Goal: Transaction & Acquisition: Purchase product/service

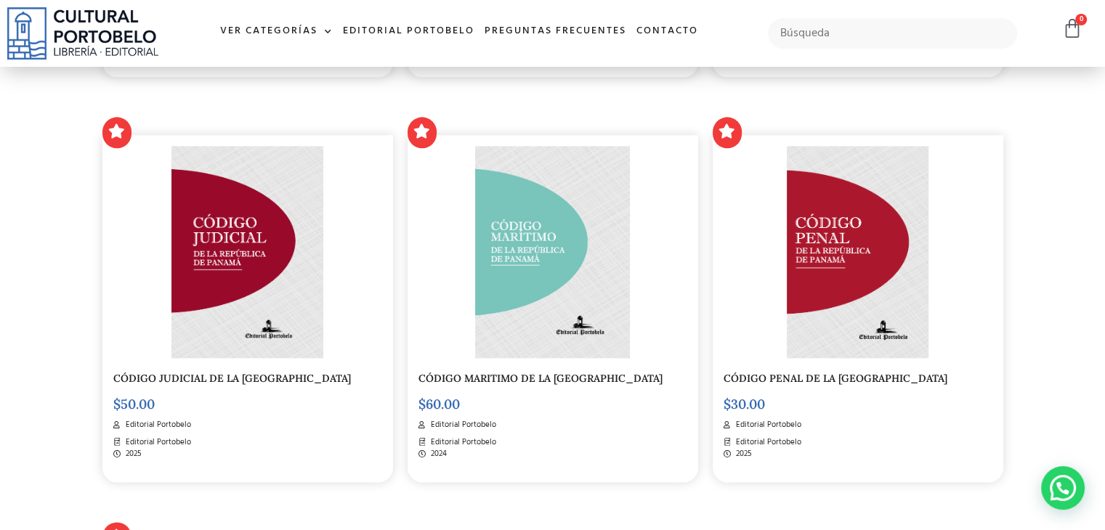
scroll to position [1929, 0]
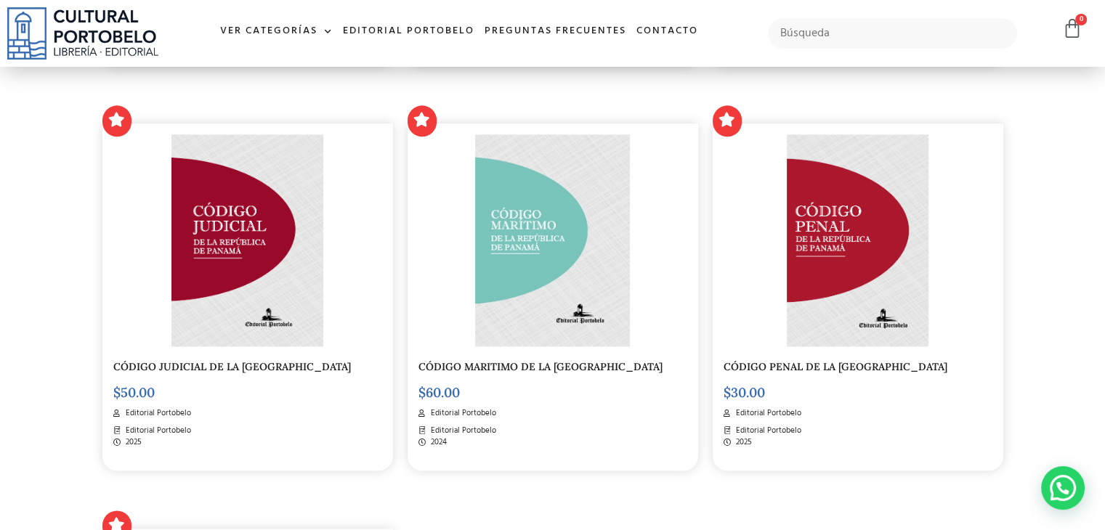
click at [850, 254] on img at bounding box center [857, 240] width 141 height 212
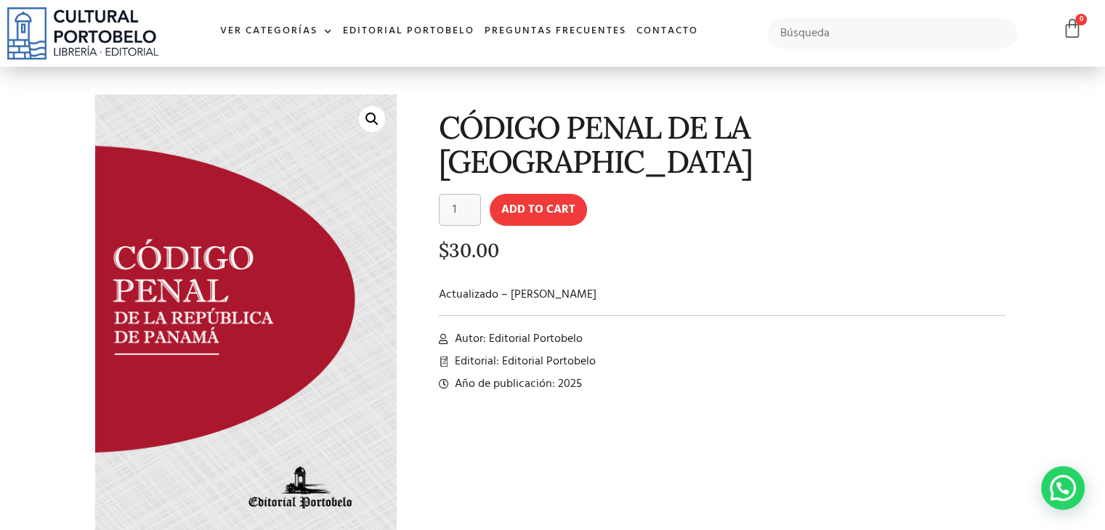
scroll to position [37, 0]
click at [551, 215] on button "Add to cart" at bounding box center [538, 211] width 97 height 32
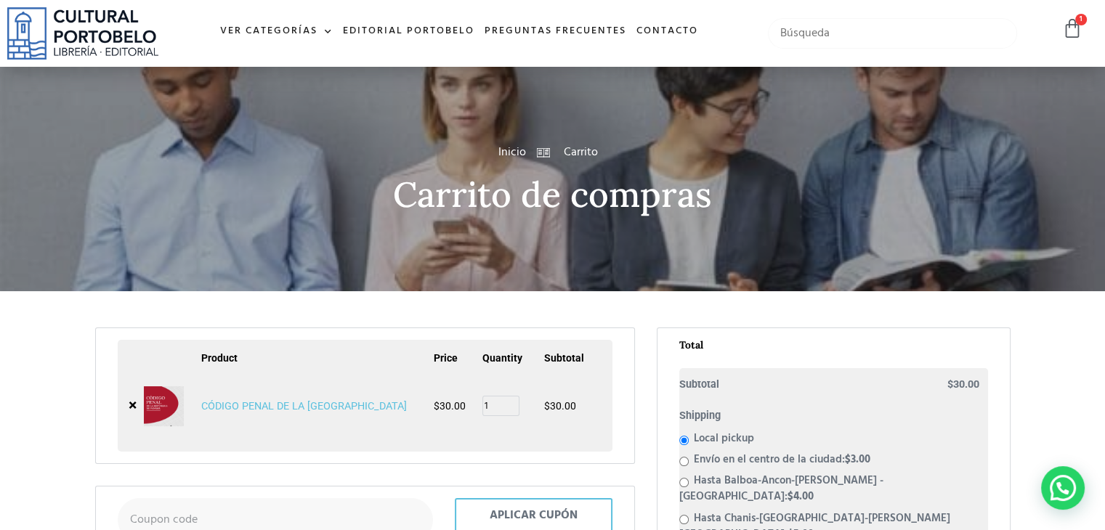
click at [793, 31] on input "text" at bounding box center [892, 33] width 249 height 31
type input "procesal penal"
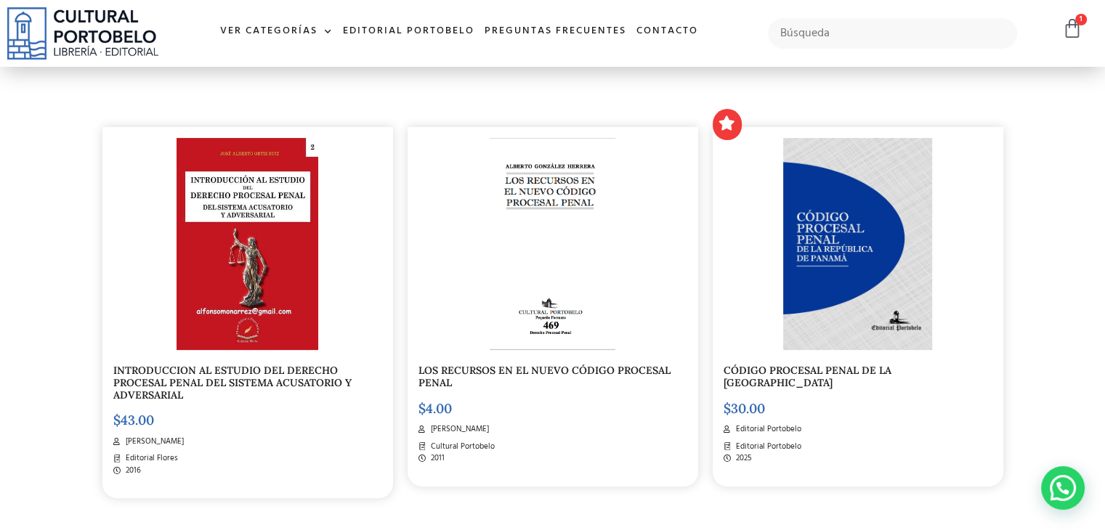
scroll to position [384, 0]
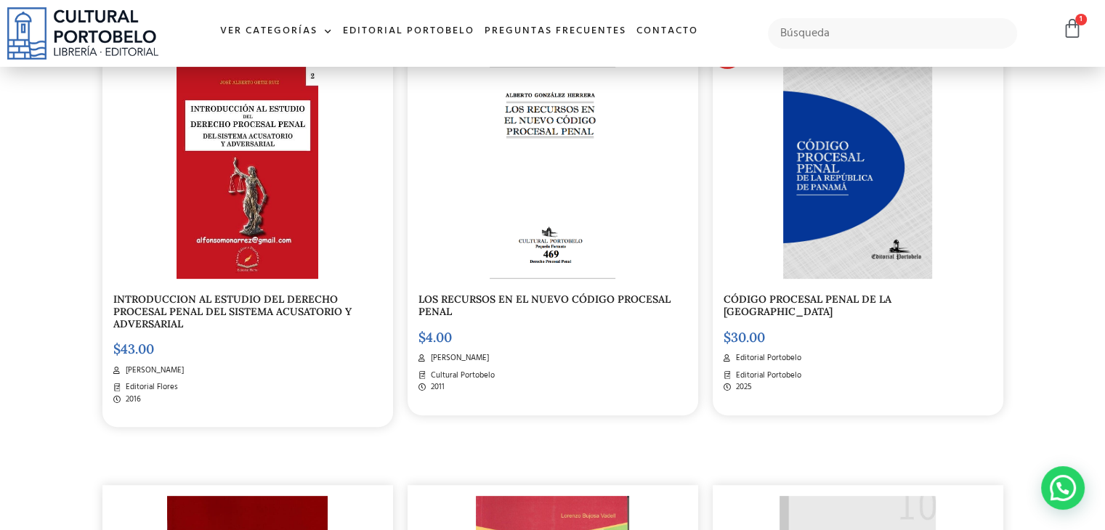
click at [864, 175] on img at bounding box center [858, 173] width 150 height 212
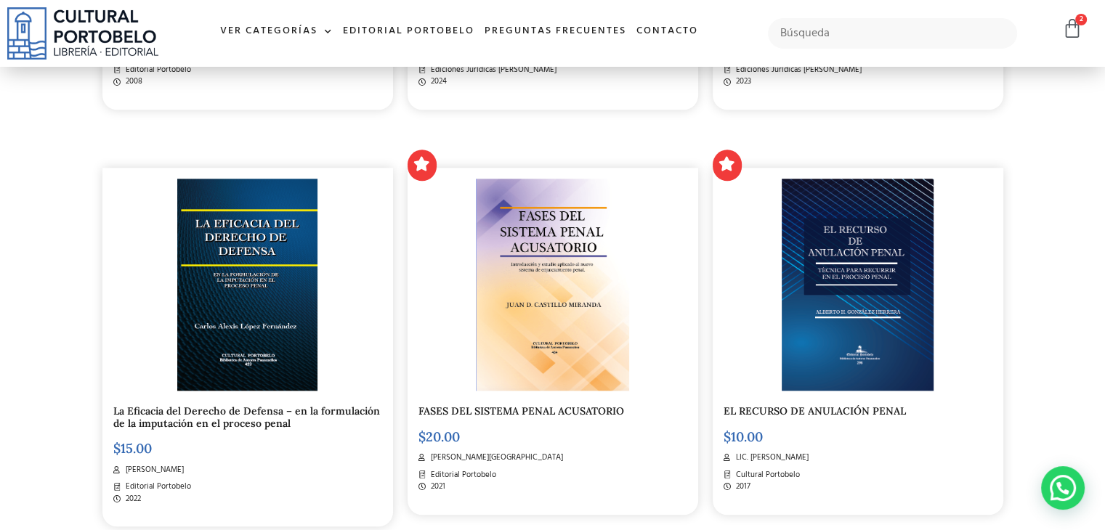
scroll to position [1533, 0]
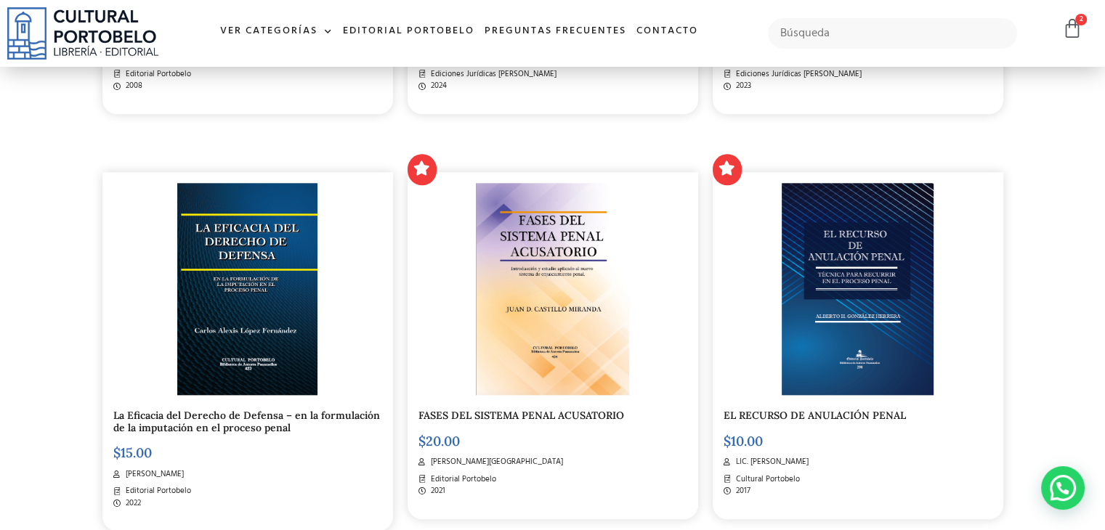
click at [234, 244] on img at bounding box center [247, 289] width 140 height 212
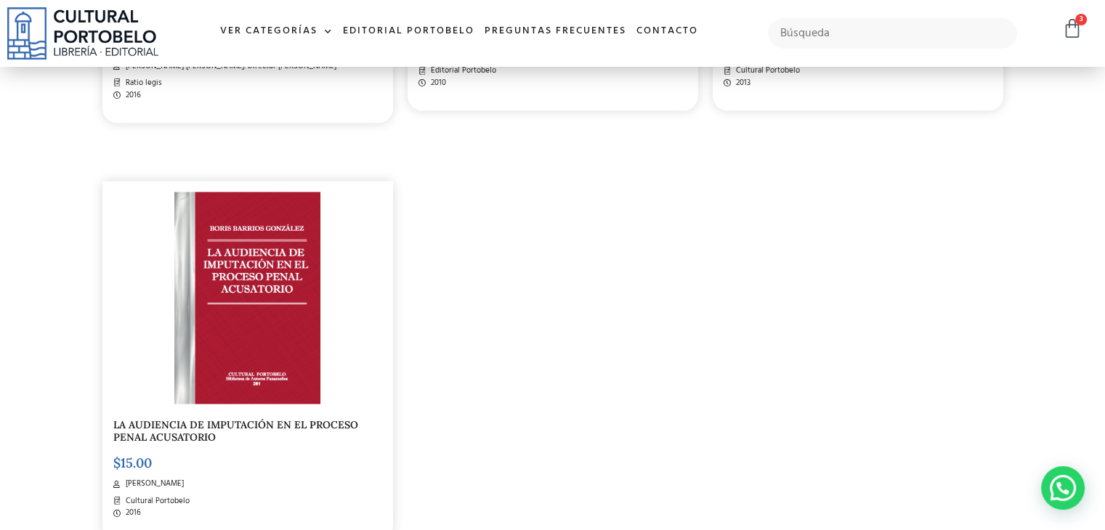
scroll to position [2403, 0]
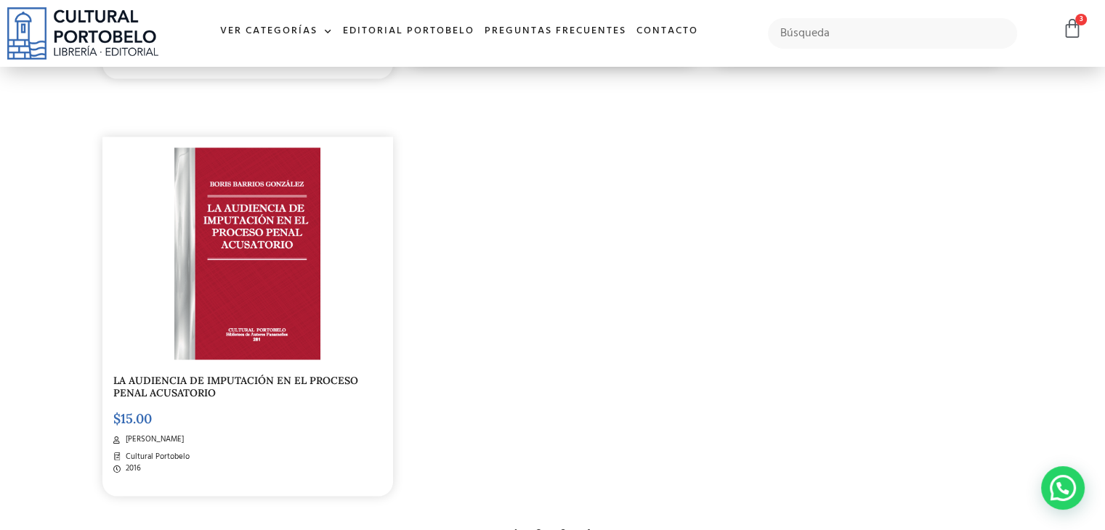
click at [232, 252] on img at bounding box center [247, 253] width 147 height 212
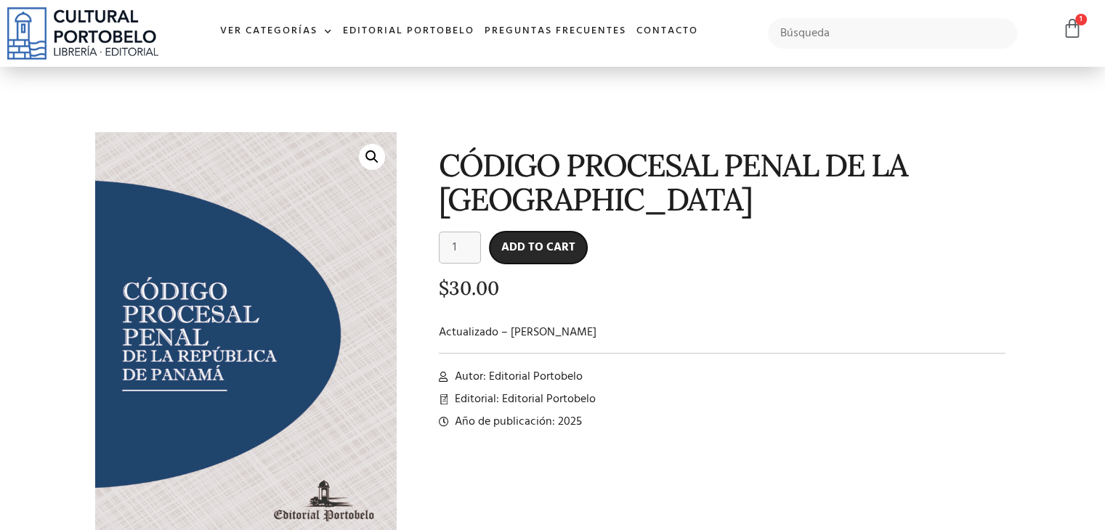
click at [549, 253] on button "Add to cart" at bounding box center [538, 248] width 97 height 32
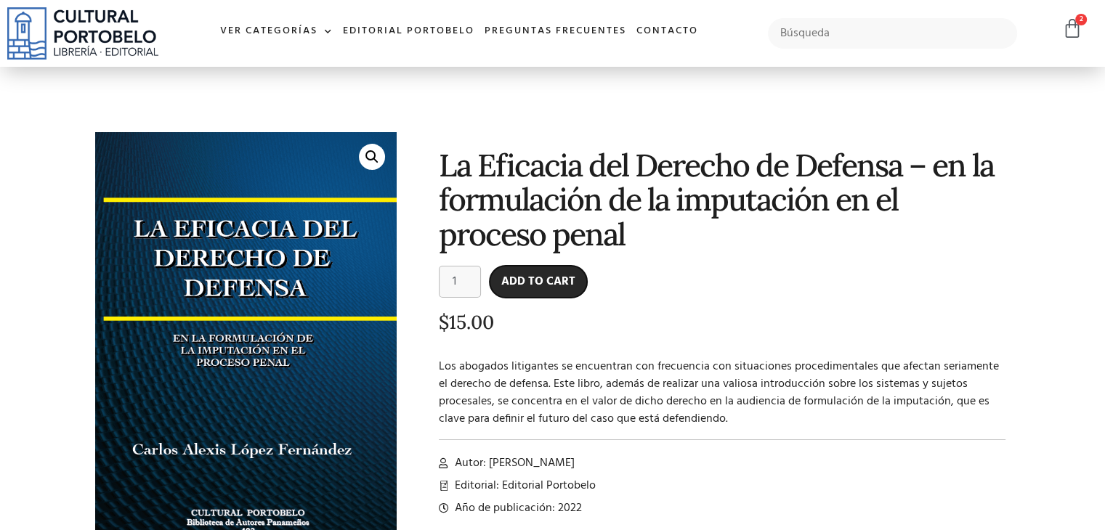
click at [545, 274] on button "Add to cart" at bounding box center [538, 282] width 97 height 32
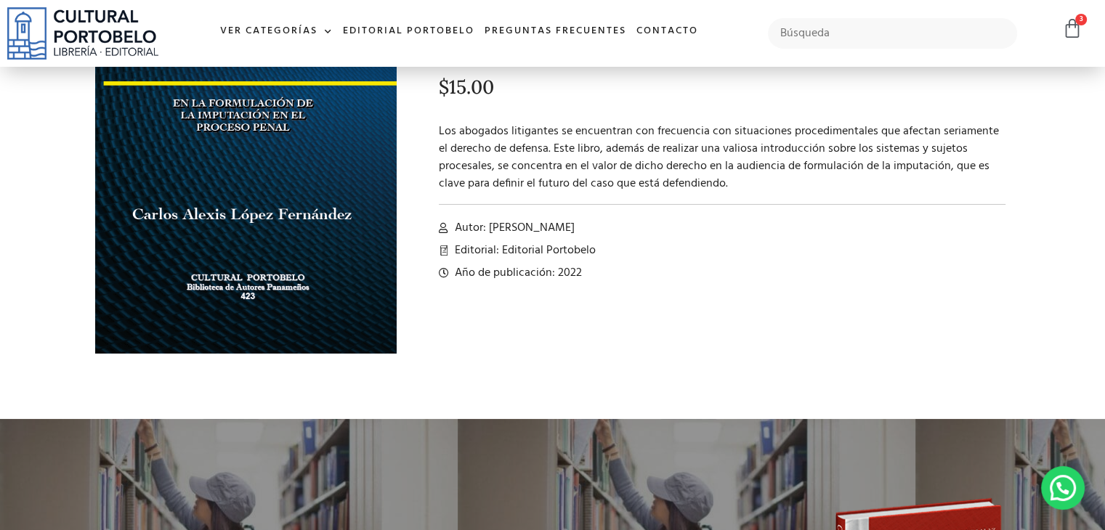
scroll to position [123, 0]
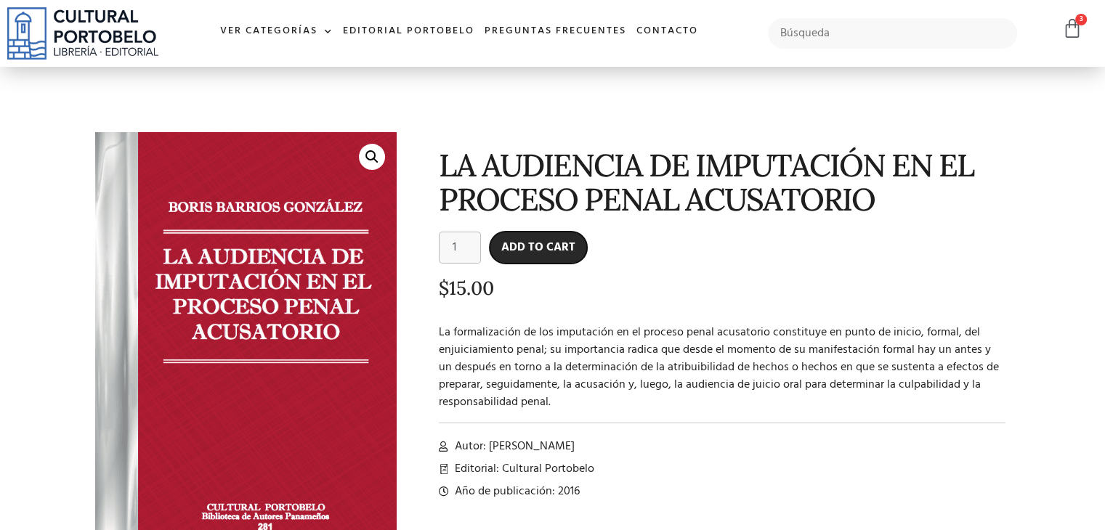
click at [522, 243] on button "Add to cart" at bounding box center [538, 248] width 97 height 32
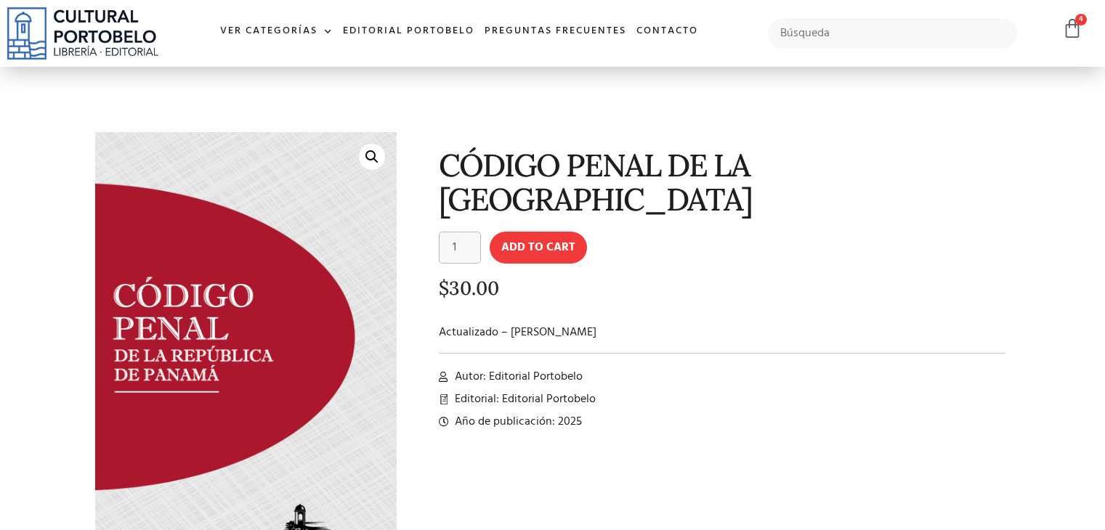
scroll to position [37, 0]
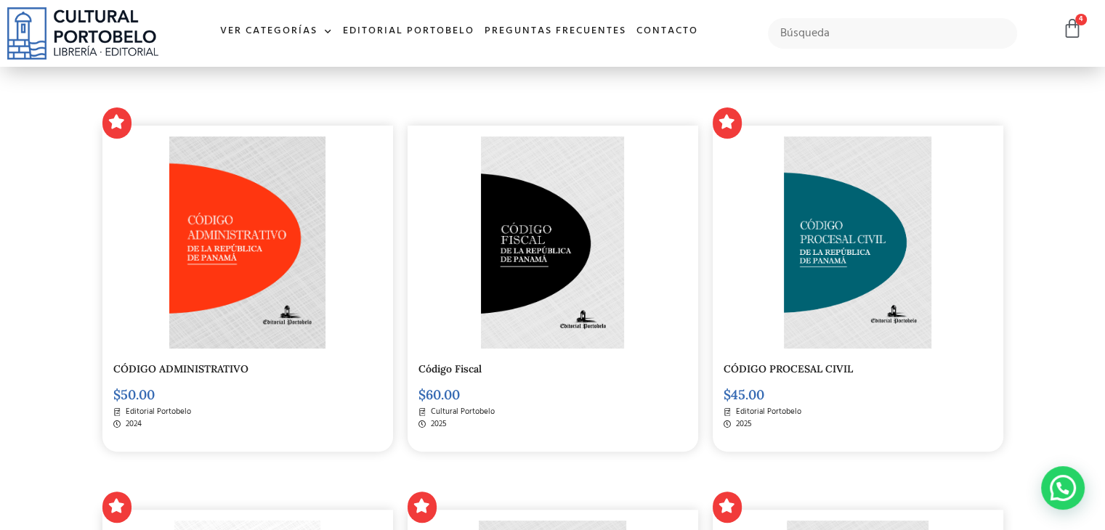
scroll to position [326, 0]
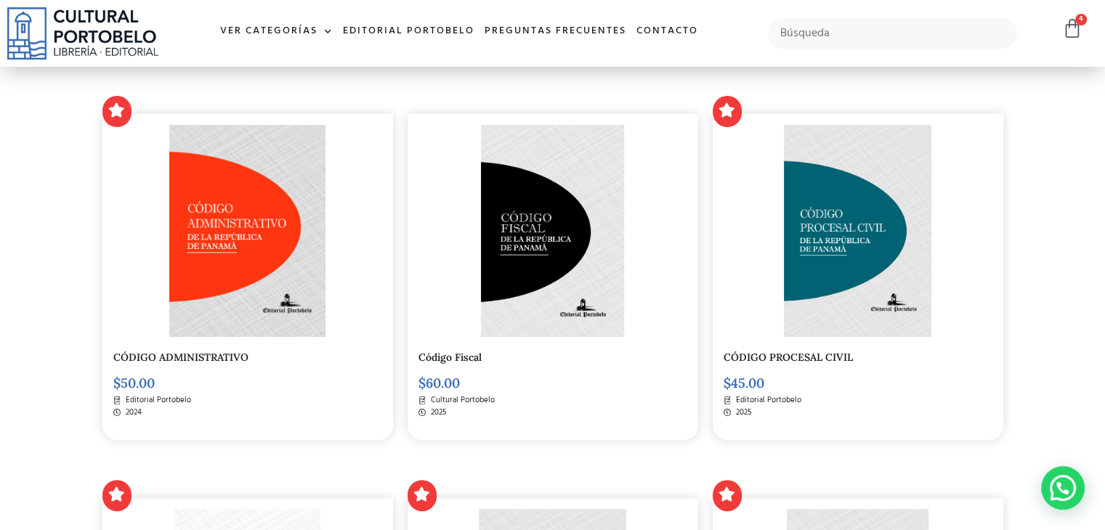
click at [838, 233] on img at bounding box center [857, 231] width 147 height 212
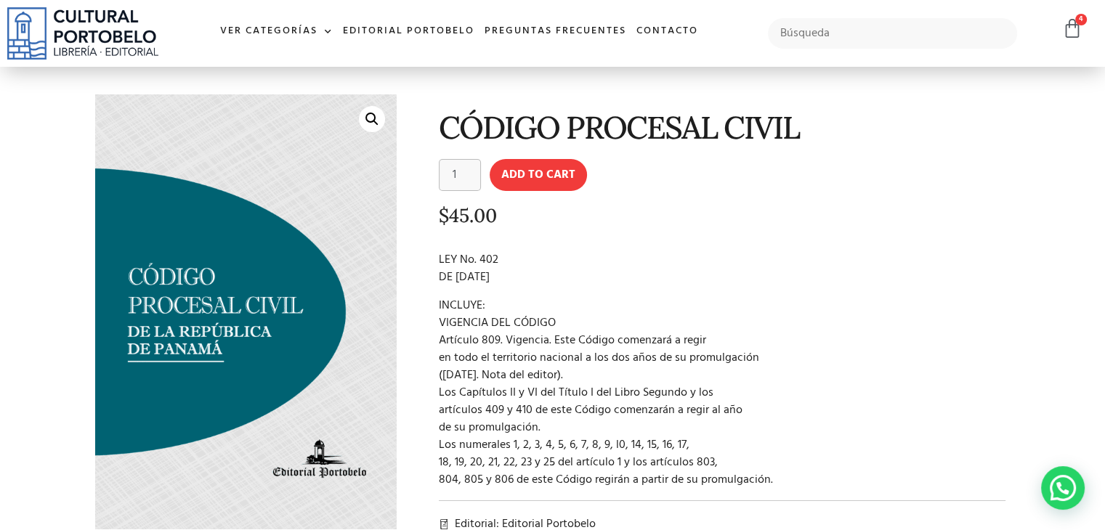
scroll to position [29, 0]
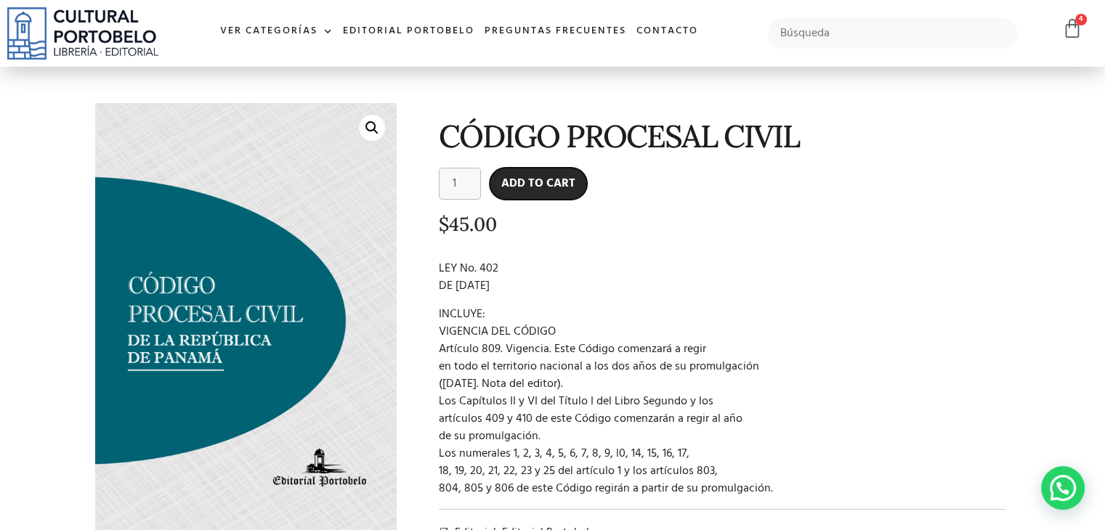
click at [525, 184] on button "Add to cart" at bounding box center [538, 184] width 97 height 32
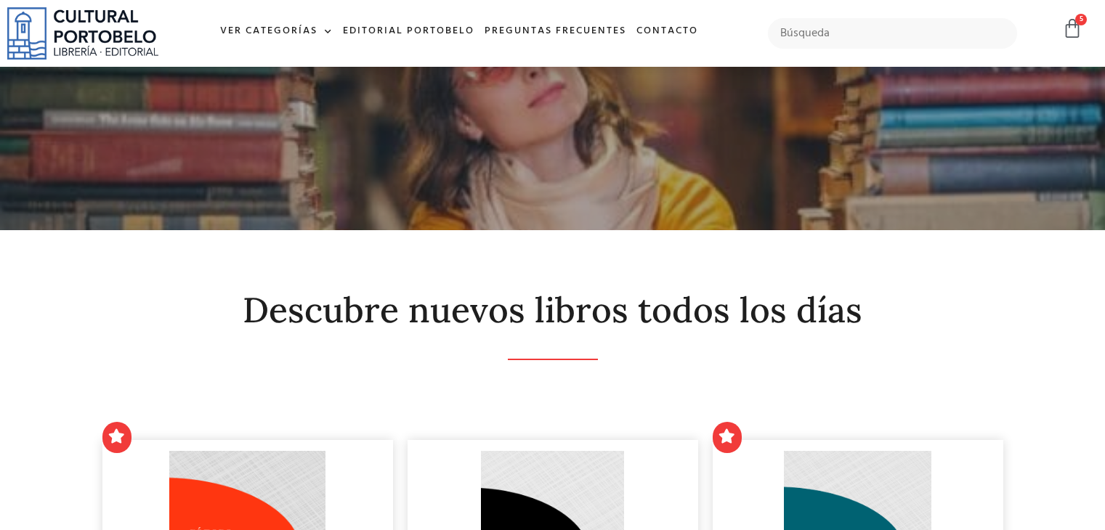
scroll to position [326, 0]
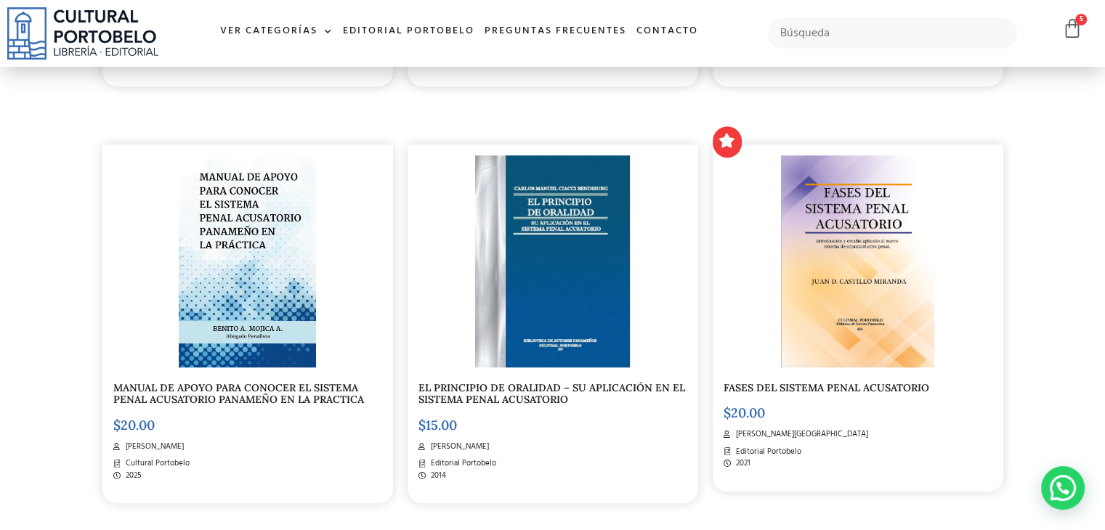
scroll to position [734, 0]
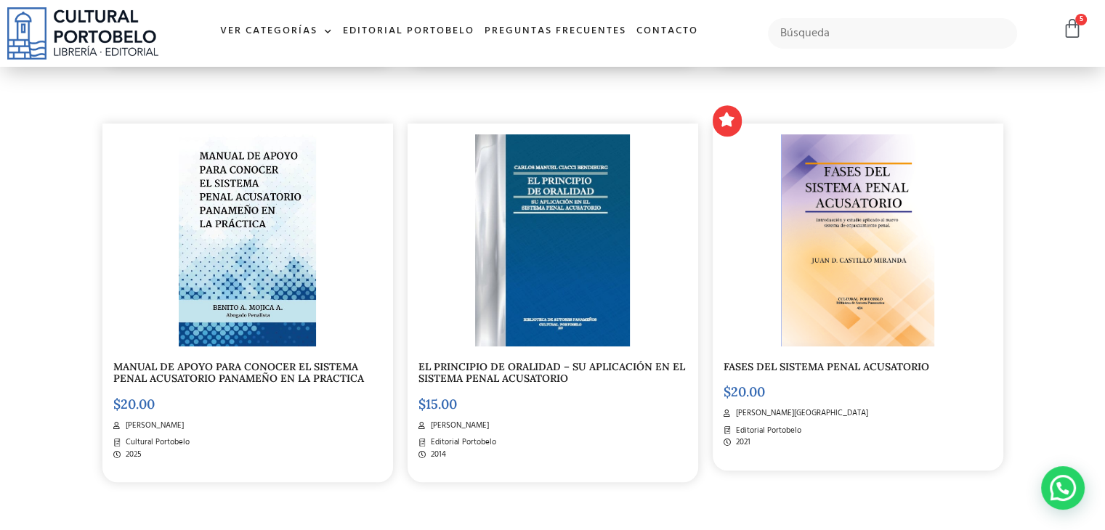
click at [251, 219] on img at bounding box center [247, 240] width 137 height 212
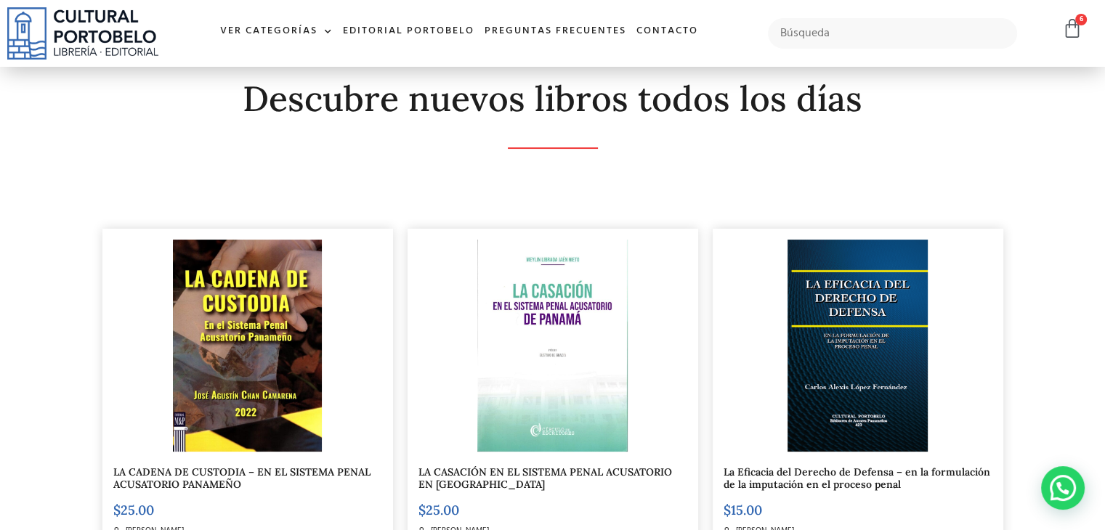
scroll to position [0, 0]
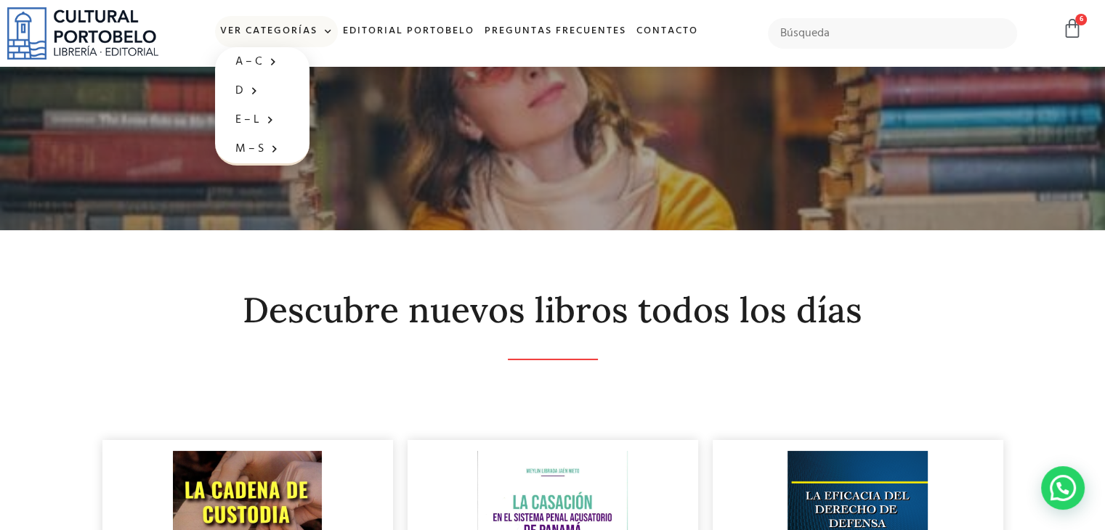
click at [323, 33] on span at bounding box center [324, 32] width 15 height 22
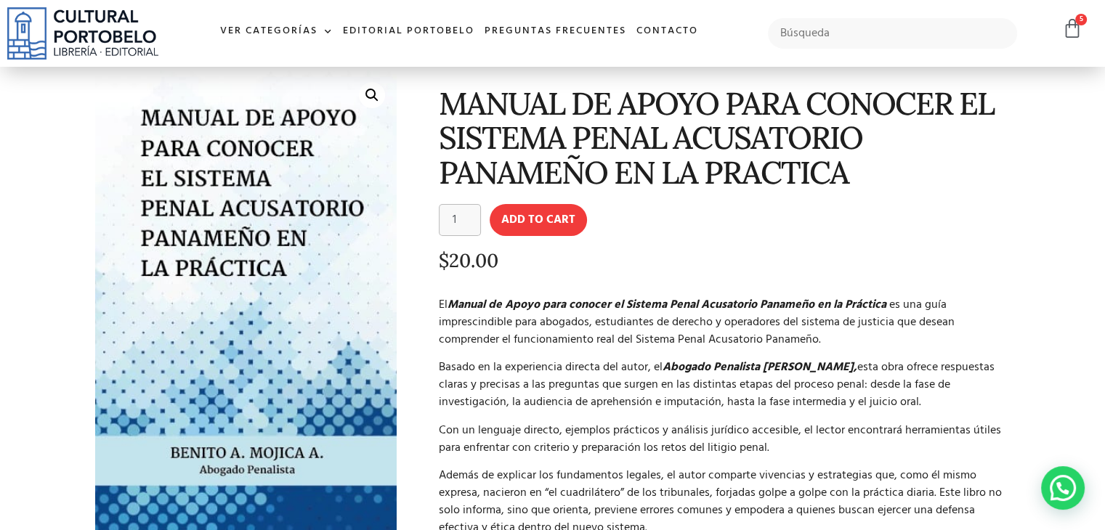
scroll to position [64, 0]
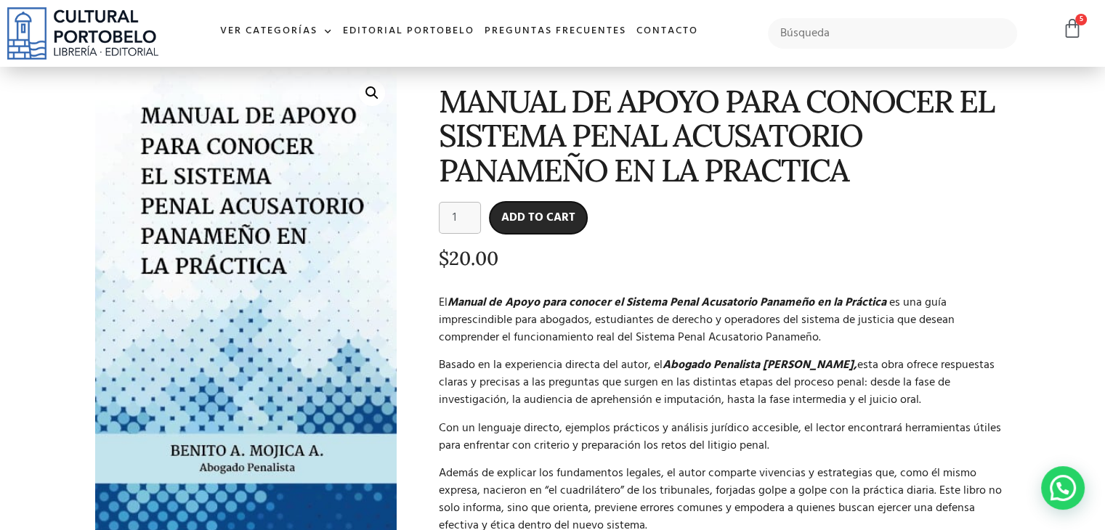
click at [530, 217] on button "Add to cart" at bounding box center [538, 218] width 97 height 32
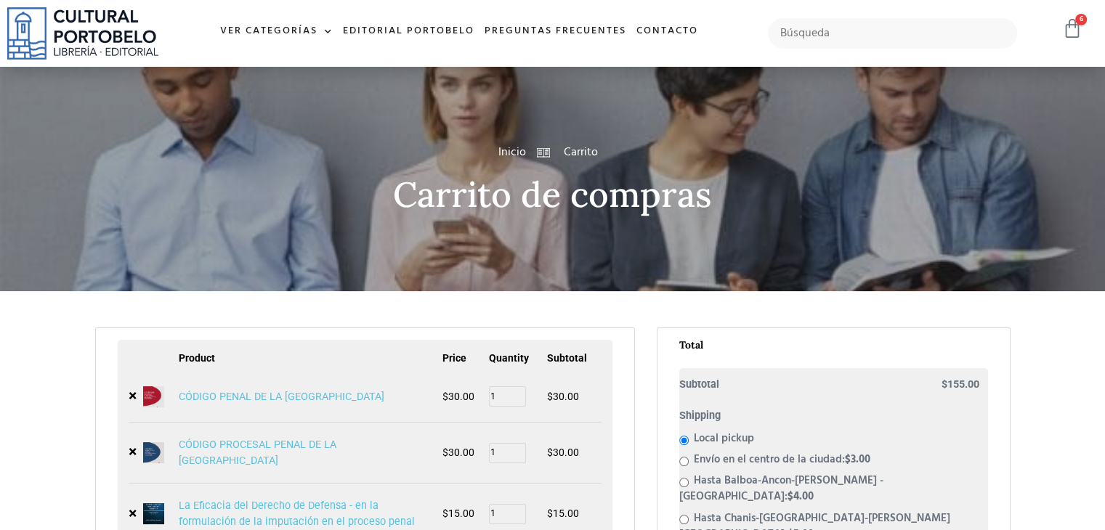
click at [1077, 27] on icon at bounding box center [1072, 28] width 20 height 20
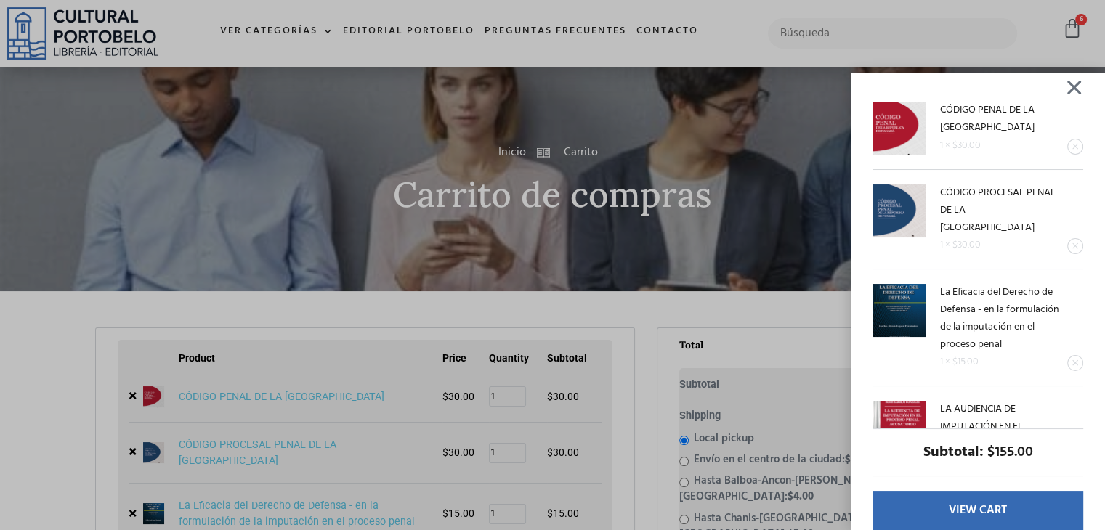
click at [633, 126] on div "CÓDIGO PENAL DE LA [GEOGRAPHIC_DATA] 1 × $ 30.00 CÓDIGO PROCESAL PENAL DE LA [G…" at bounding box center [552, 265] width 1105 height 530
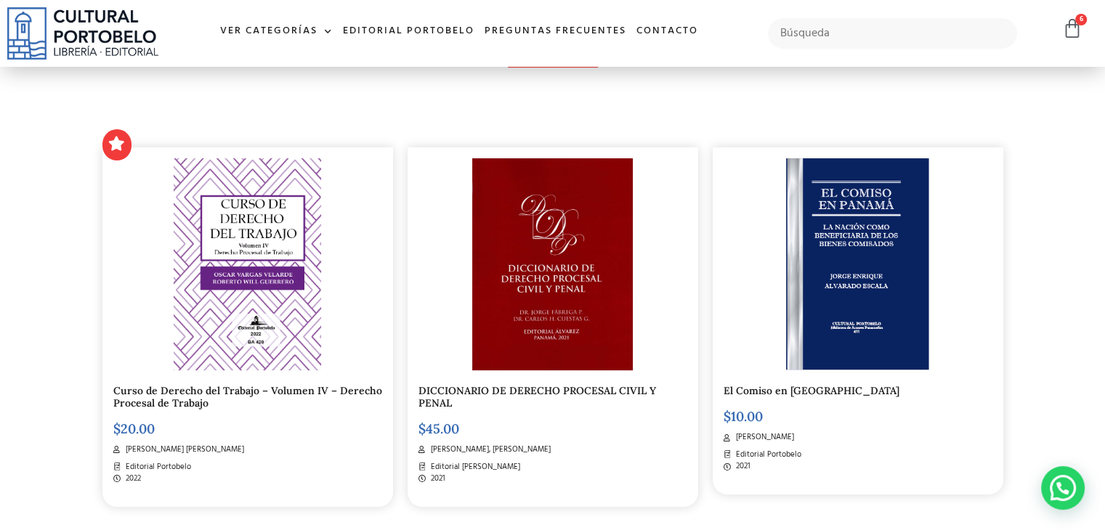
scroll to position [26, 0]
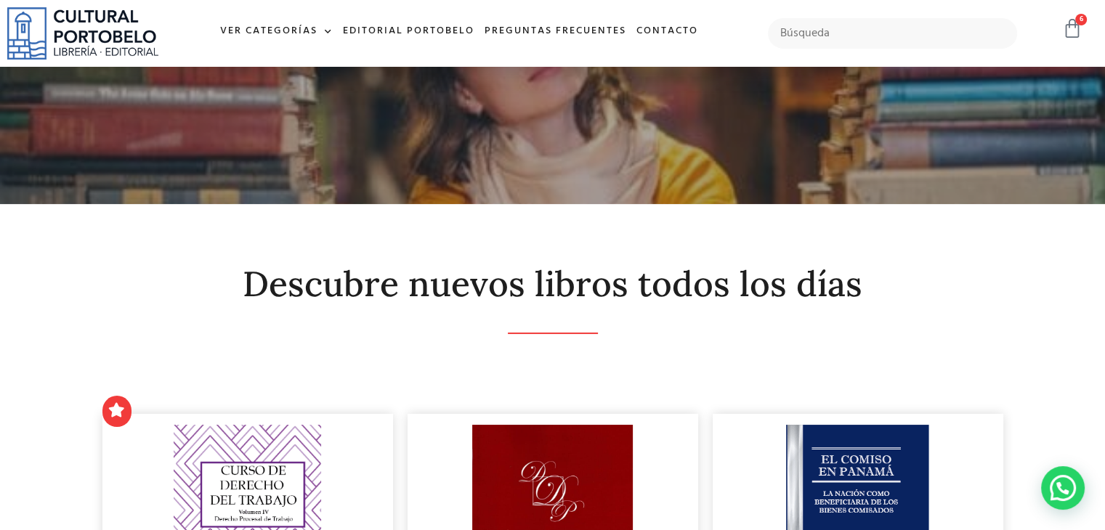
click at [1075, 28] on icon at bounding box center [1072, 28] width 20 height 20
